Goal: Task Accomplishment & Management: Manage account settings

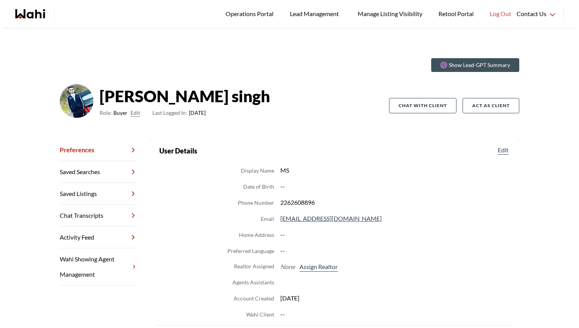
scroll to position [16, 0]
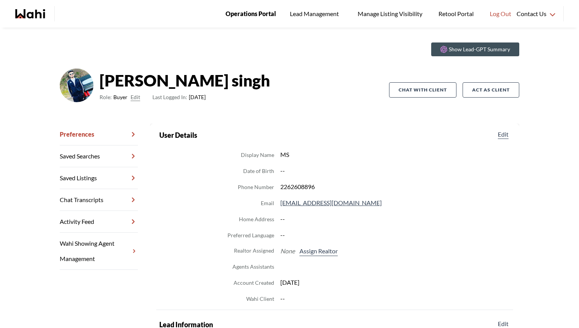
click at [252, 15] on span "Operations Portal" at bounding box center [251, 14] width 51 height 10
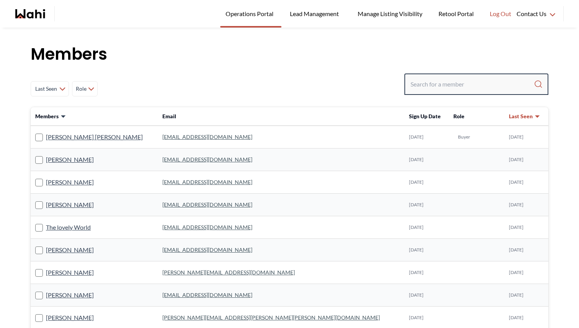
click at [430, 85] on input "Search input" at bounding box center [471, 84] width 123 height 14
type input "[PERSON_NAME]"
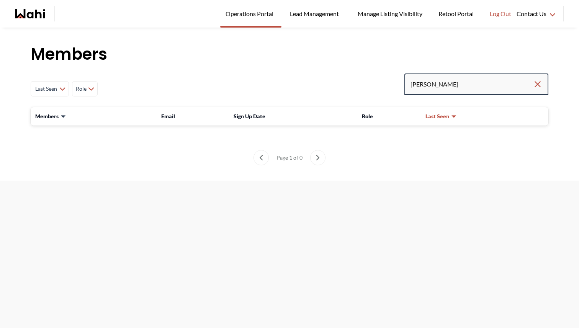
click at [450, 83] on input "[PERSON_NAME]" at bounding box center [471, 84] width 123 height 14
type input "[PERSON_NAME]"
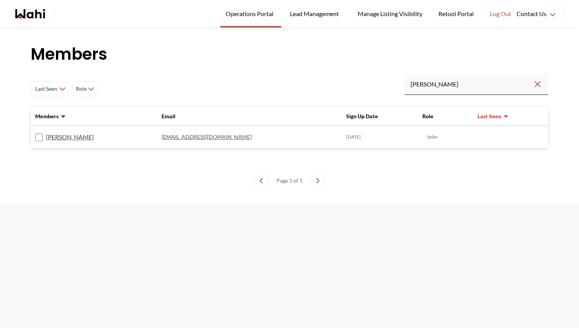
click at [169, 135] on link "[EMAIL_ADDRESS][DOMAIN_NAME]" at bounding box center [207, 137] width 90 height 7
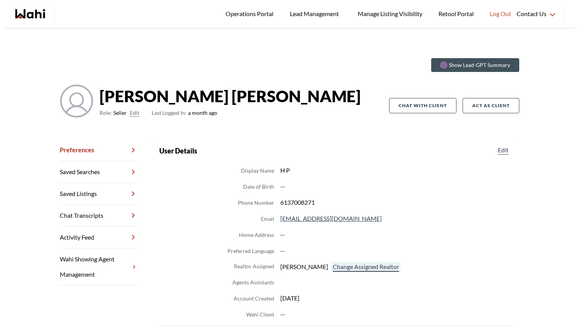
click at [348, 266] on button "Change Assigned Realtor" at bounding box center [365, 267] width 69 height 10
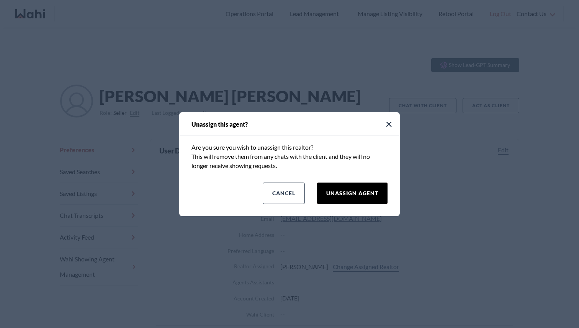
click at [339, 189] on button "Unassign Agent" at bounding box center [352, 193] width 70 height 21
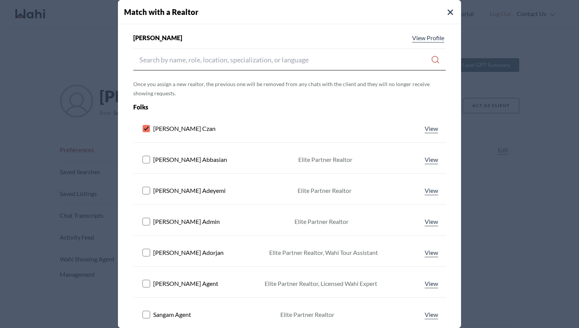
click at [144, 128] on rect at bounding box center [146, 128] width 7 height 7
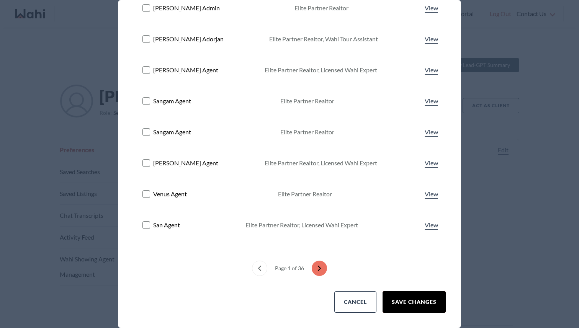
click at [416, 300] on button "Save Changes" at bounding box center [414, 301] width 63 height 21
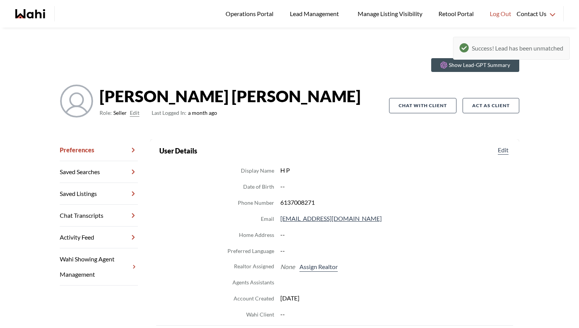
click at [114, 37] on div "Show Lead-GPT Summary [PERSON_NAME] Role: Seller Edit Last Logged In: a month a…" at bounding box center [289, 254] width 579 height 452
